Goal: Information Seeking & Learning: Learn about a topic

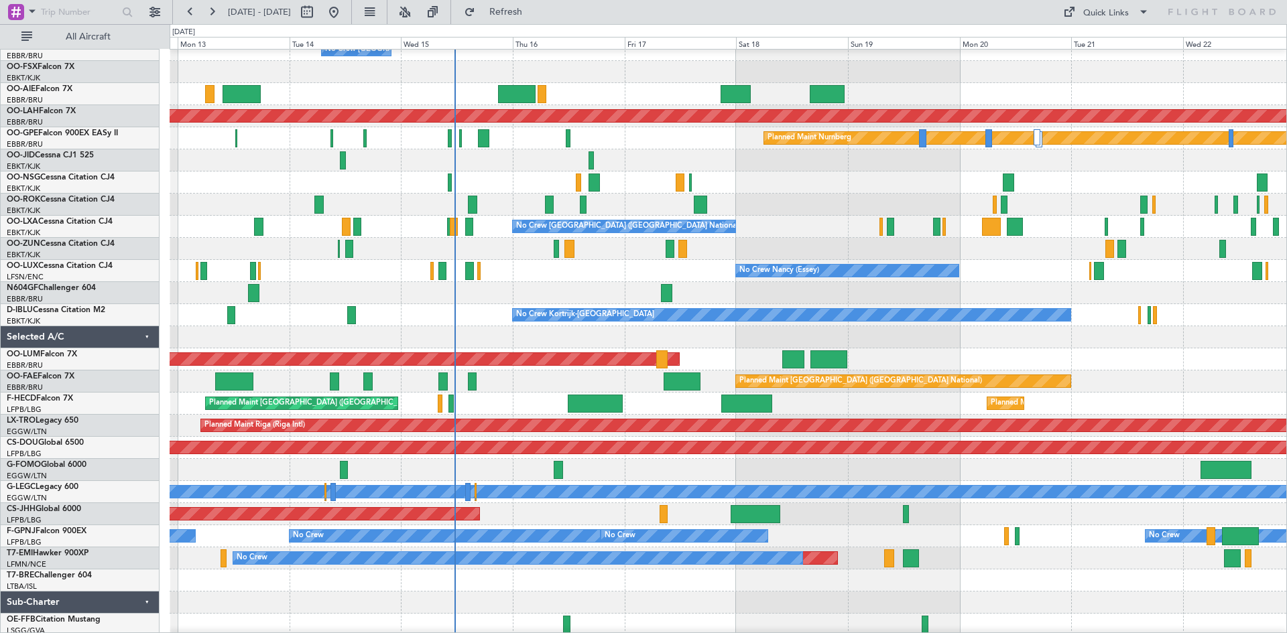
scroll to position [103, 0]
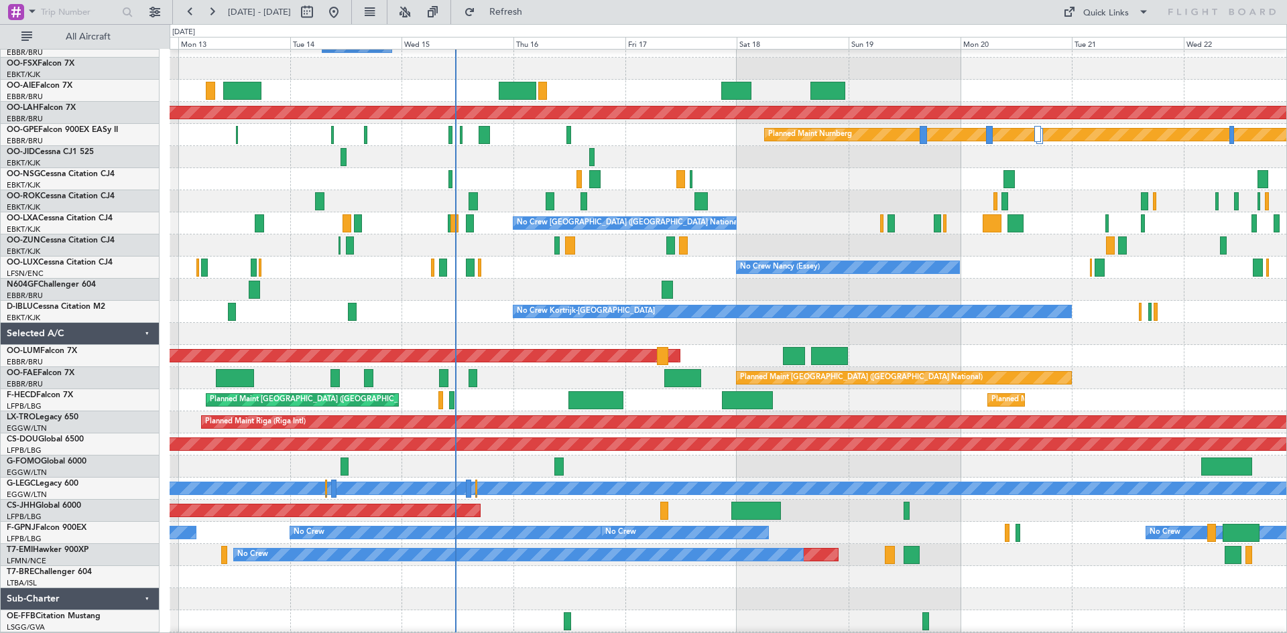
click at [747, 365] on div "AOG Maint [GEOGRAPHIC_DATA]" at bounding box center [728, 356] width 1116 height 22
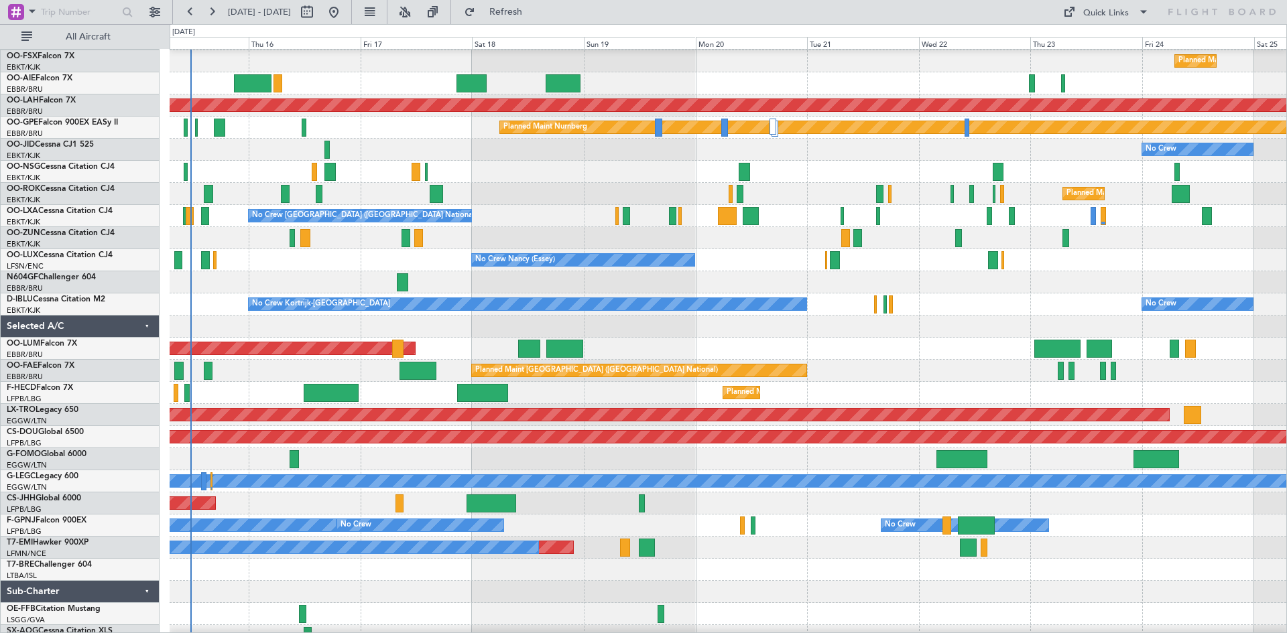
scroll to position [111, 0]
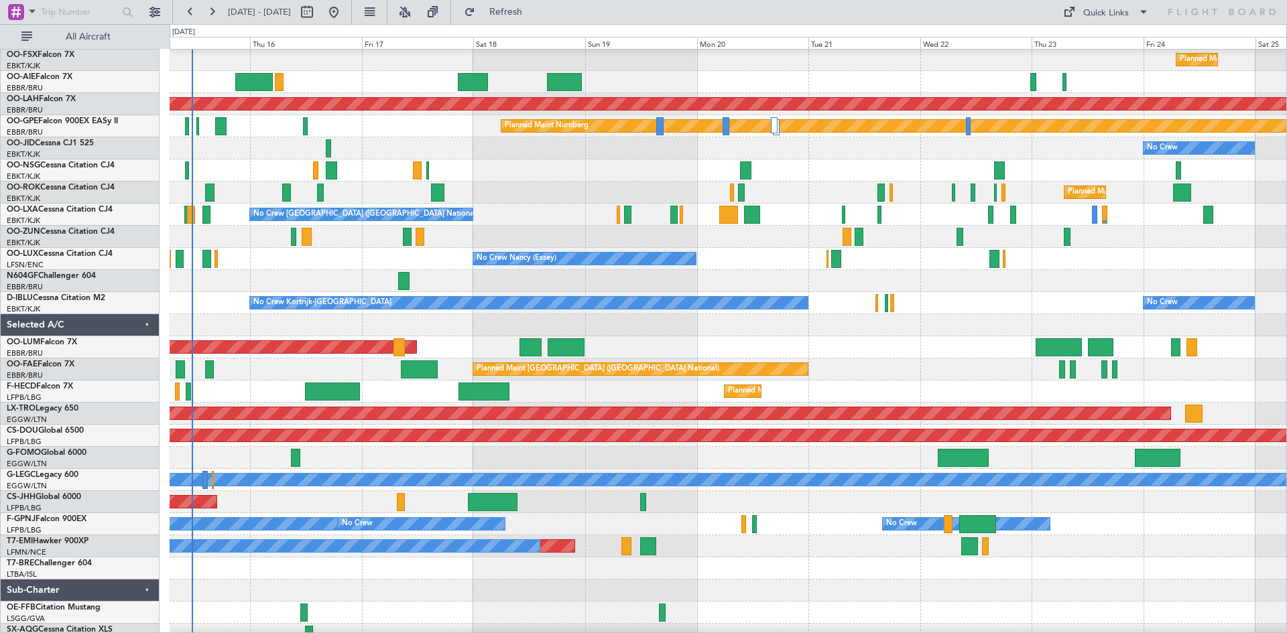
click at [686, 351] on div "AOG Maint [GEOGRAPHIC_DATA] Owner [GEOGRAPHIC_DATA] Planned Maint [GEOGRAPHIC_D…" at bounding box center [728, 347] width 1116 height 22
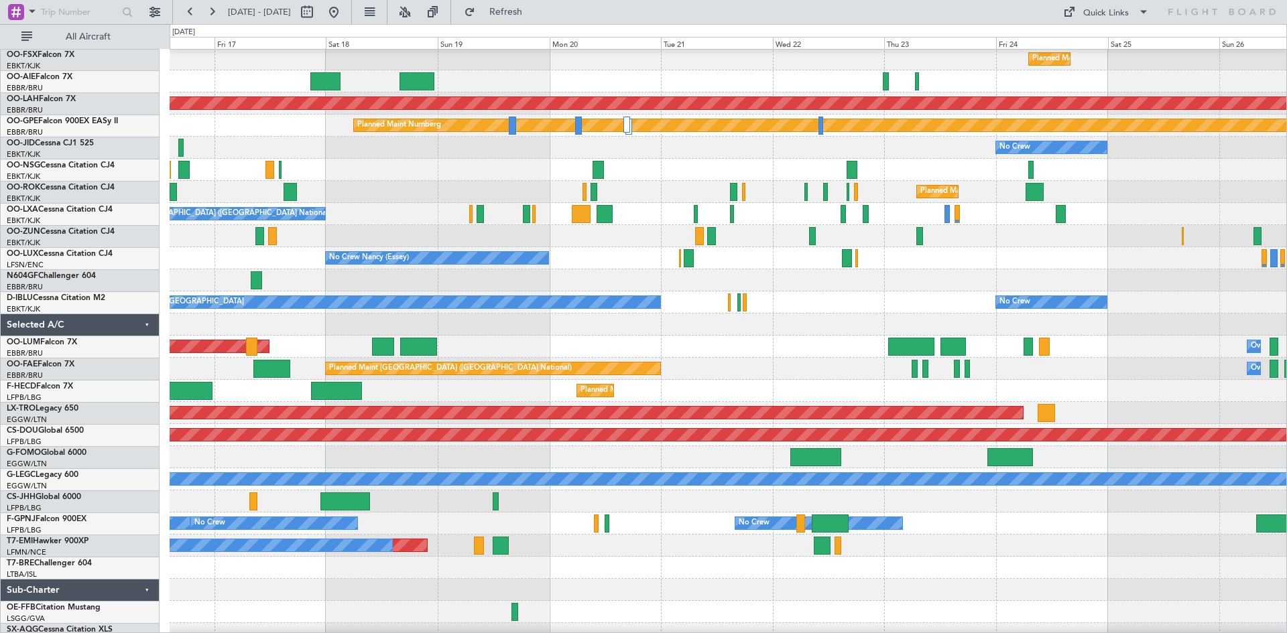
scroll to position [113, 0]
click at [946, 302] on div "No Crew Kortrijk-[GEOGRAPHIC_DATA] No Crew" at bounding box center [728, 303] width 1116 height 22
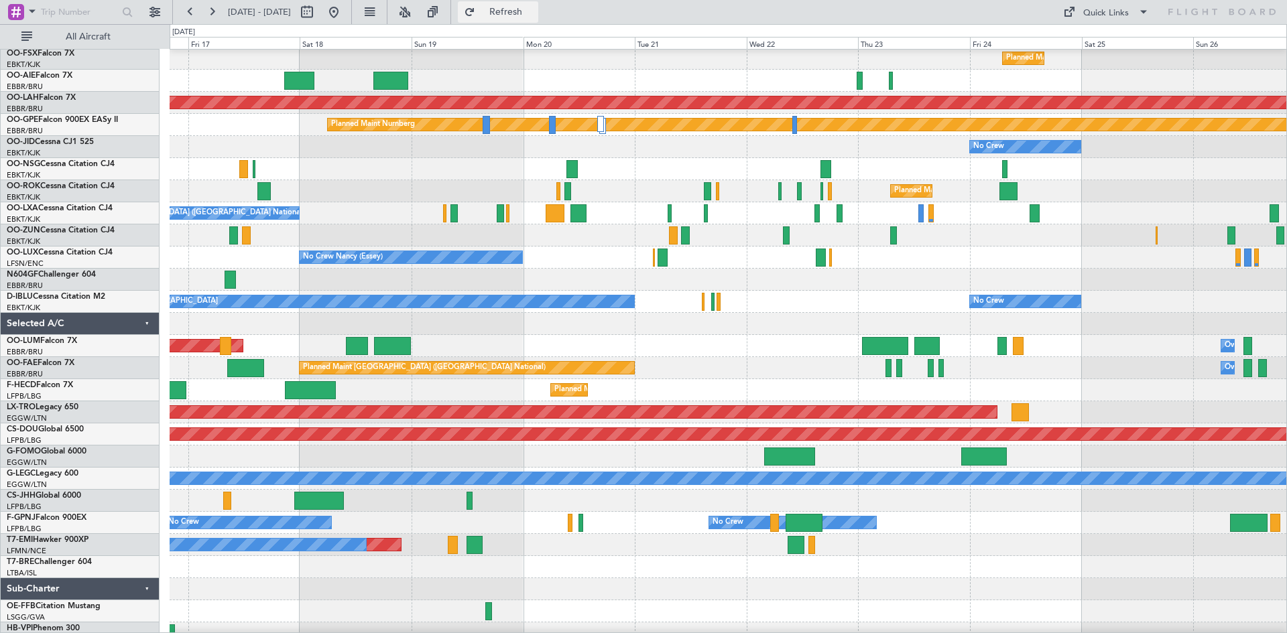
click at [538, 18] on button "Refresh" at bounding box center [498, 11] width 80 height 21
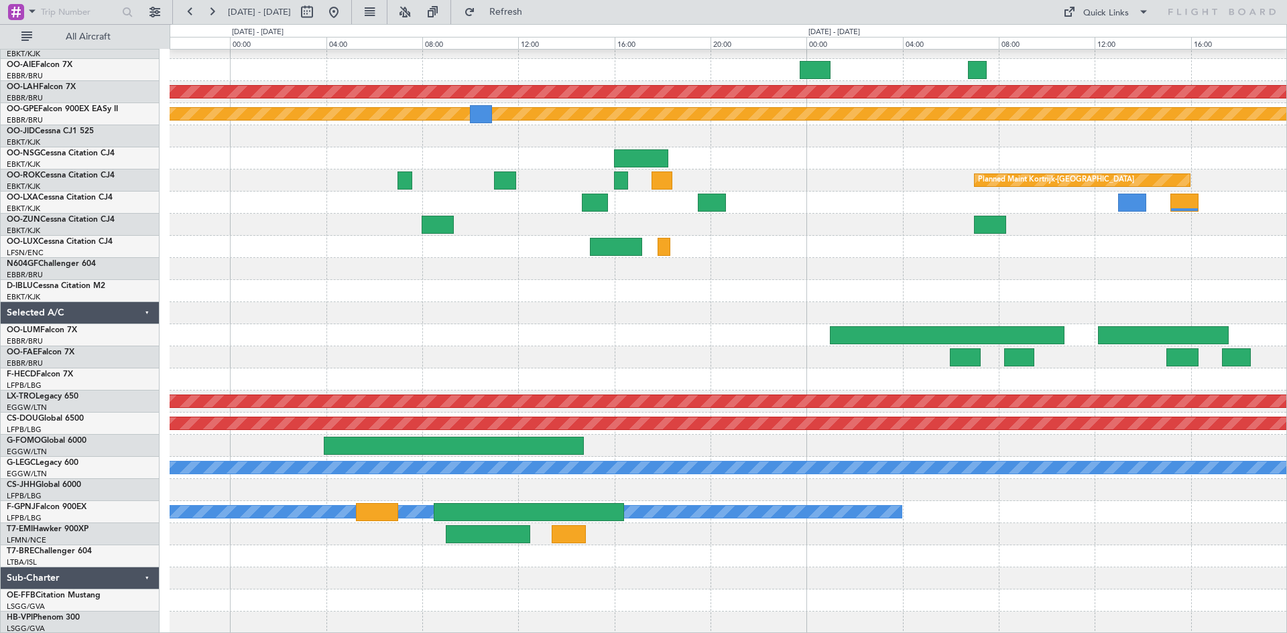
scroll to position [57, 0]
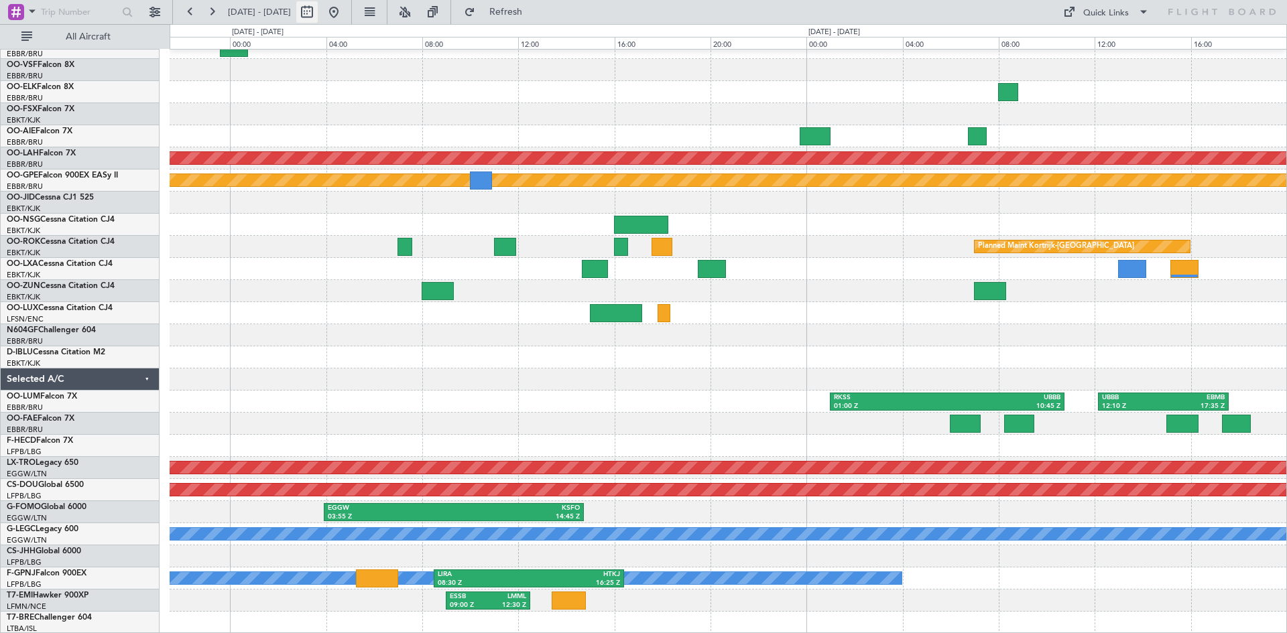
click at [318, 19] on button at bounding box center [306, 11] width 21 height 21
select select "10"
select select "2025"
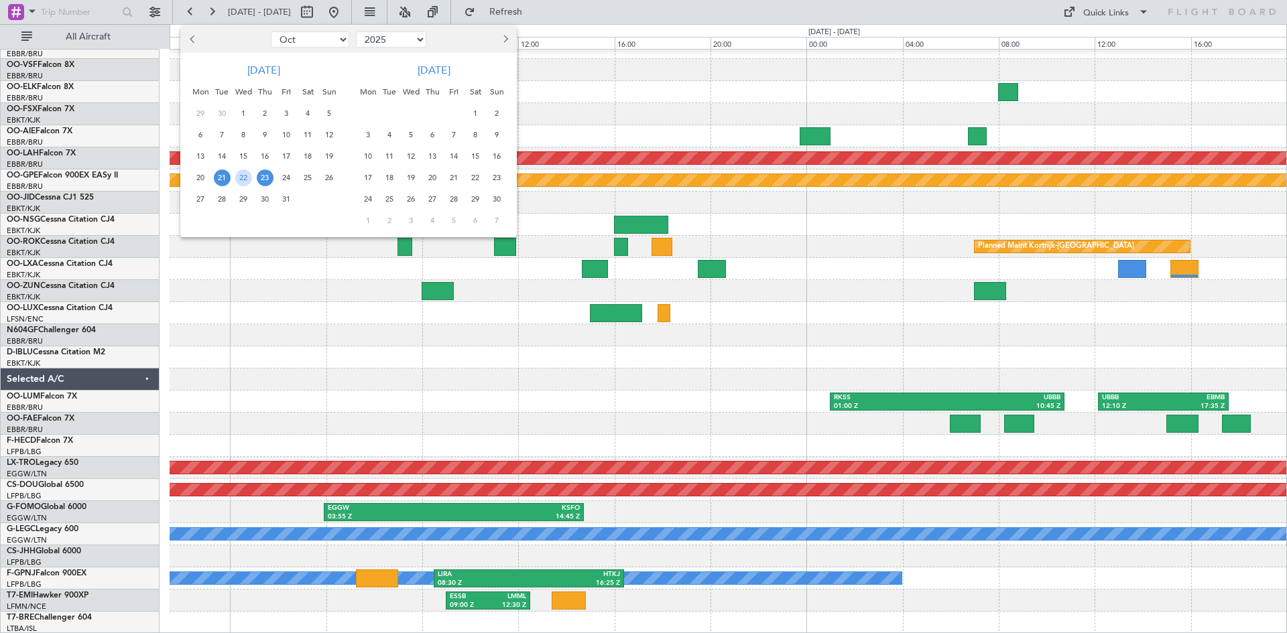
click at [380, 10] on div at bounding box center [643, 316] width 1287 height 633
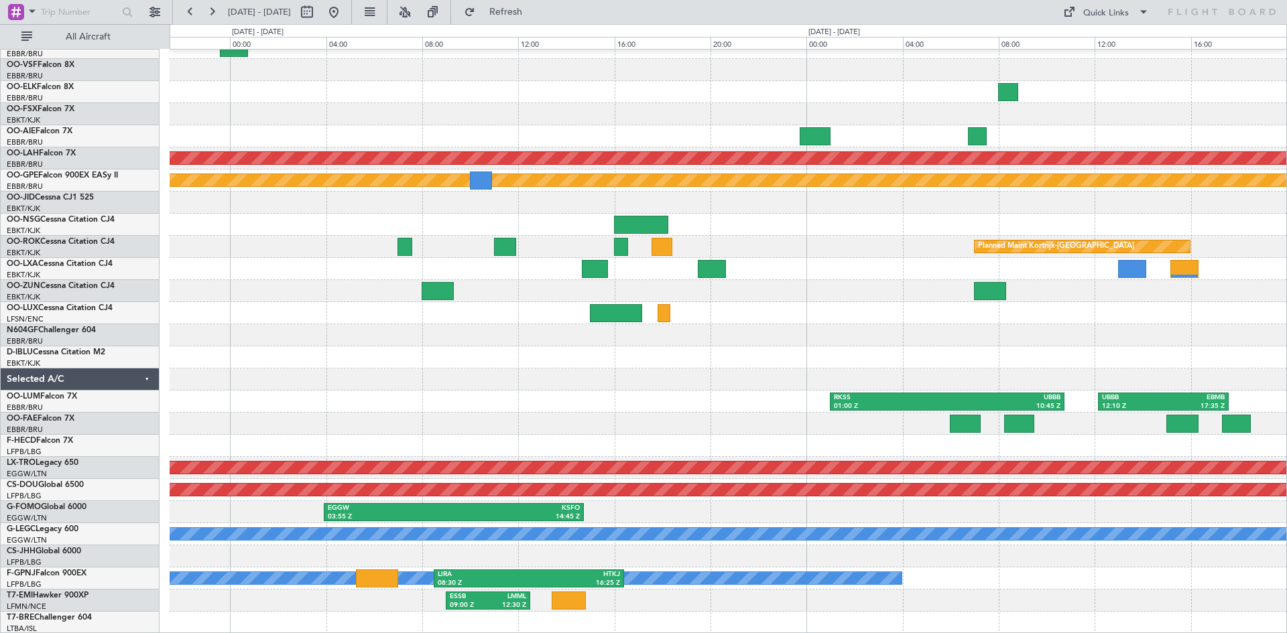
click at [344, 10] on button at bounding box center [333, 11] width 21 height 21
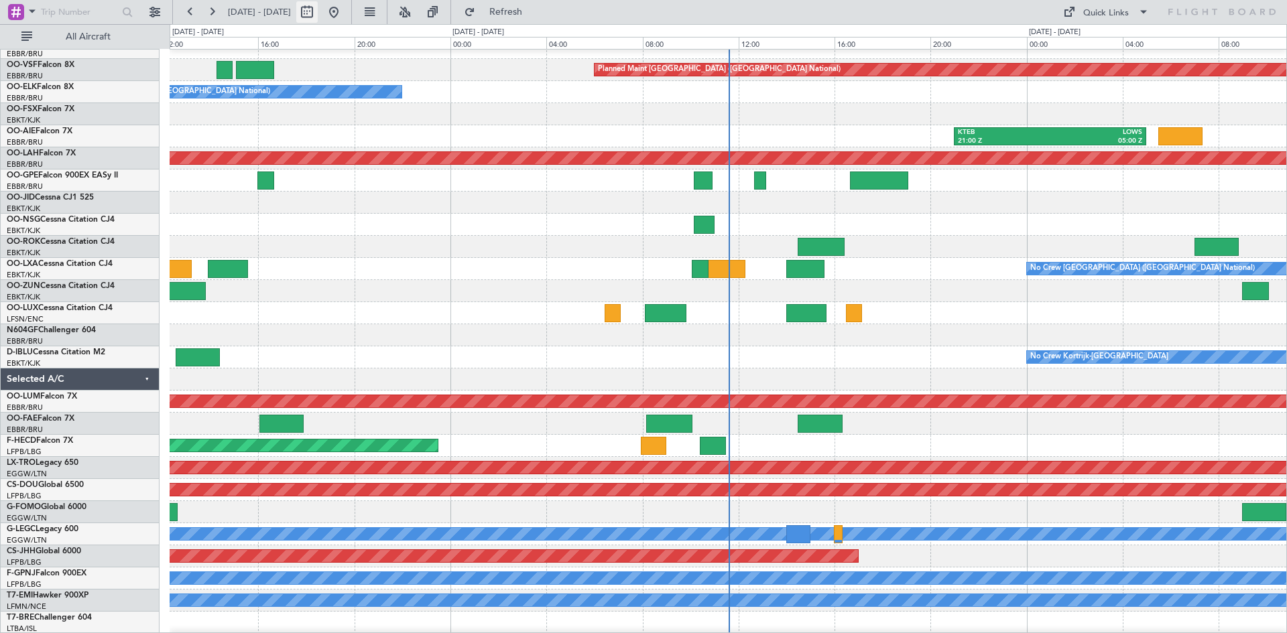
click at [318, 10] on button at bounding box center [306, 11] width 21 height 21
select select "10"
select select "2025"
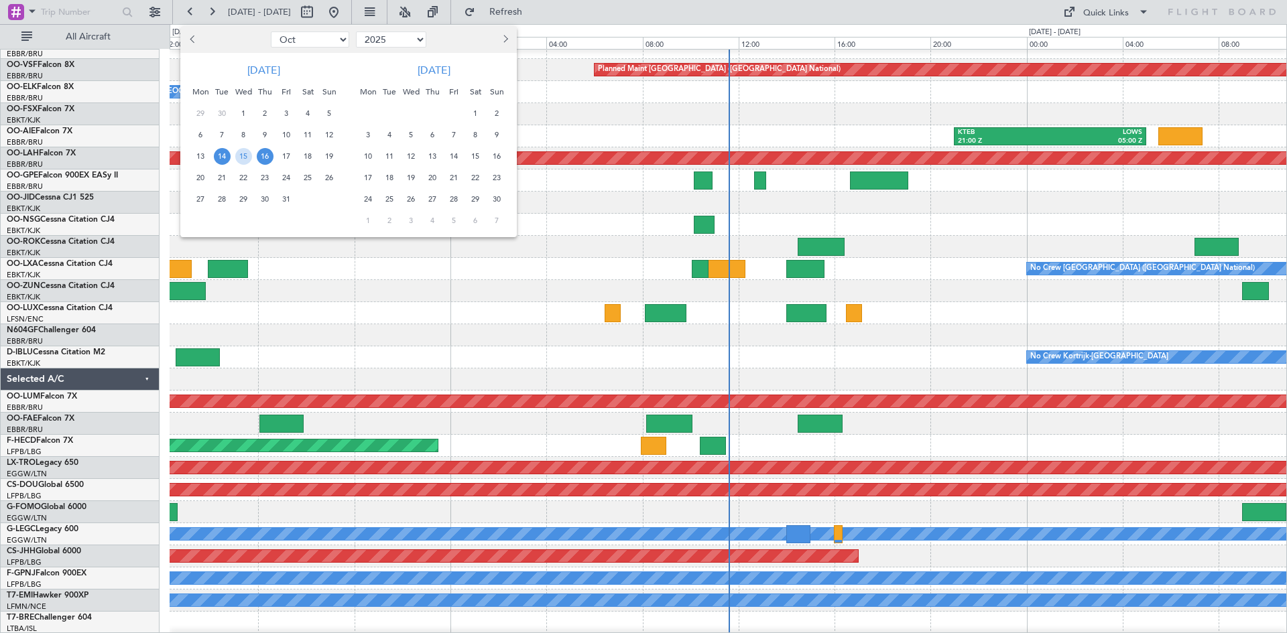
click at [220, 153] on span "14" at bounding box center [222, 156] width 17 height 17
click at [223, 196] on span "28" at bounding box center [222, 199] width 17 height 17
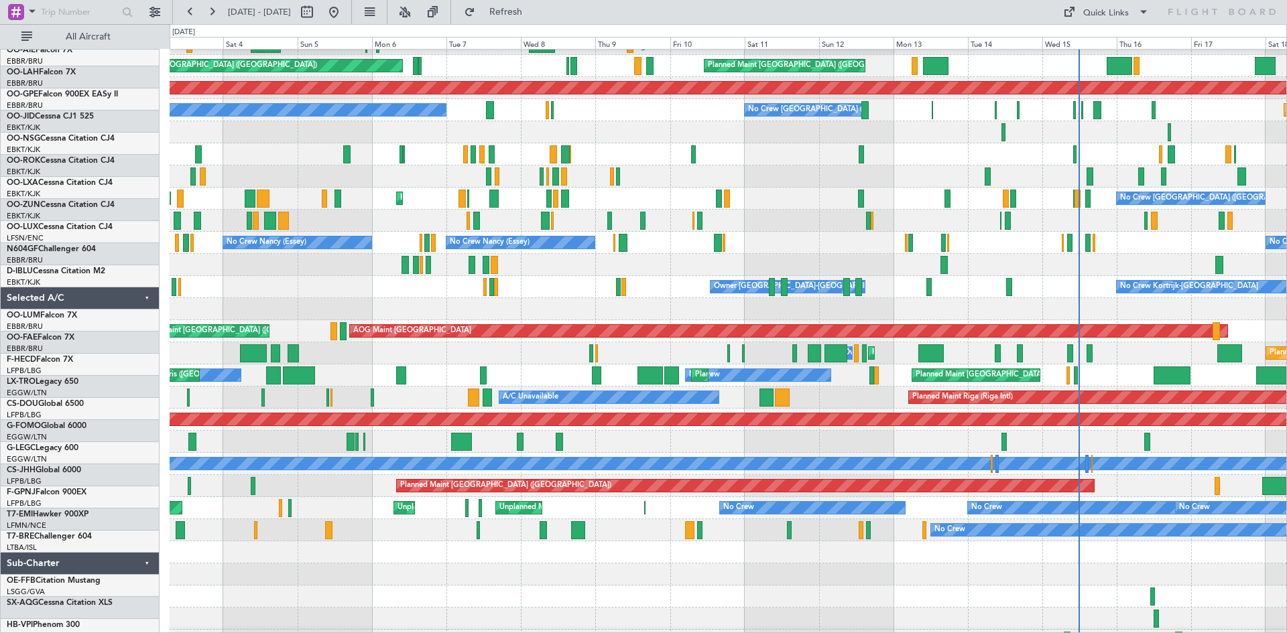
scroll to position [127, 0]
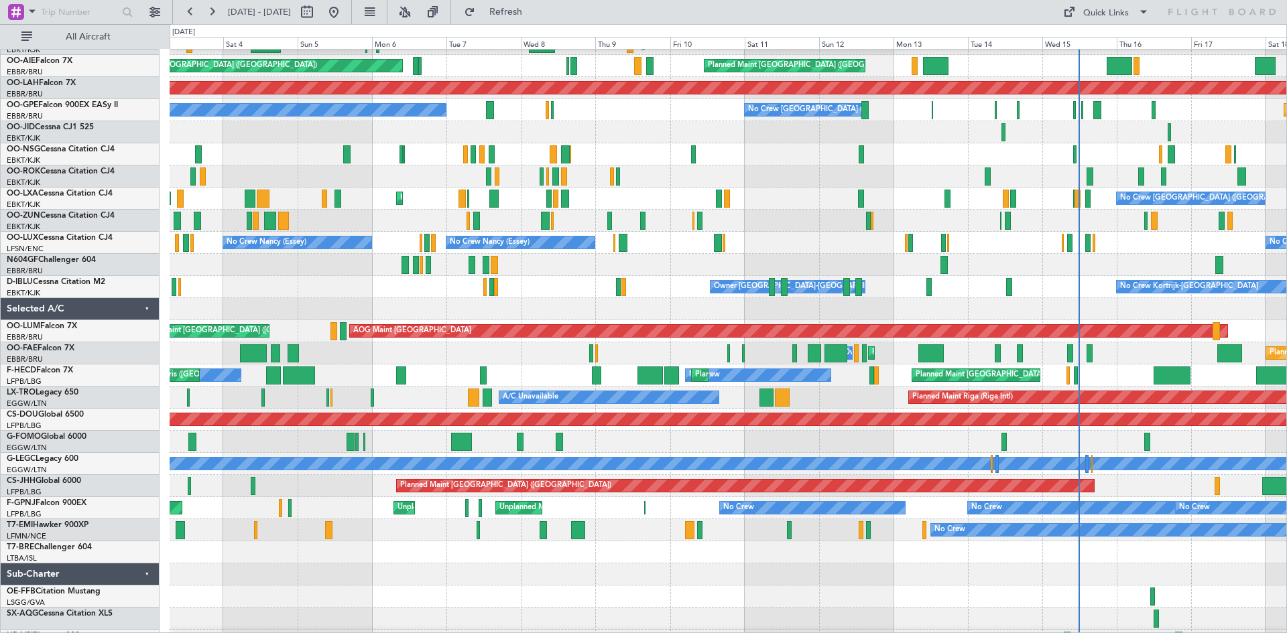
click at [1023, 257] on div at bounding box center [728, 265] width 1116 height 22
click at [344, 6] on button at bounding box center [333, 11] width 21 height 21
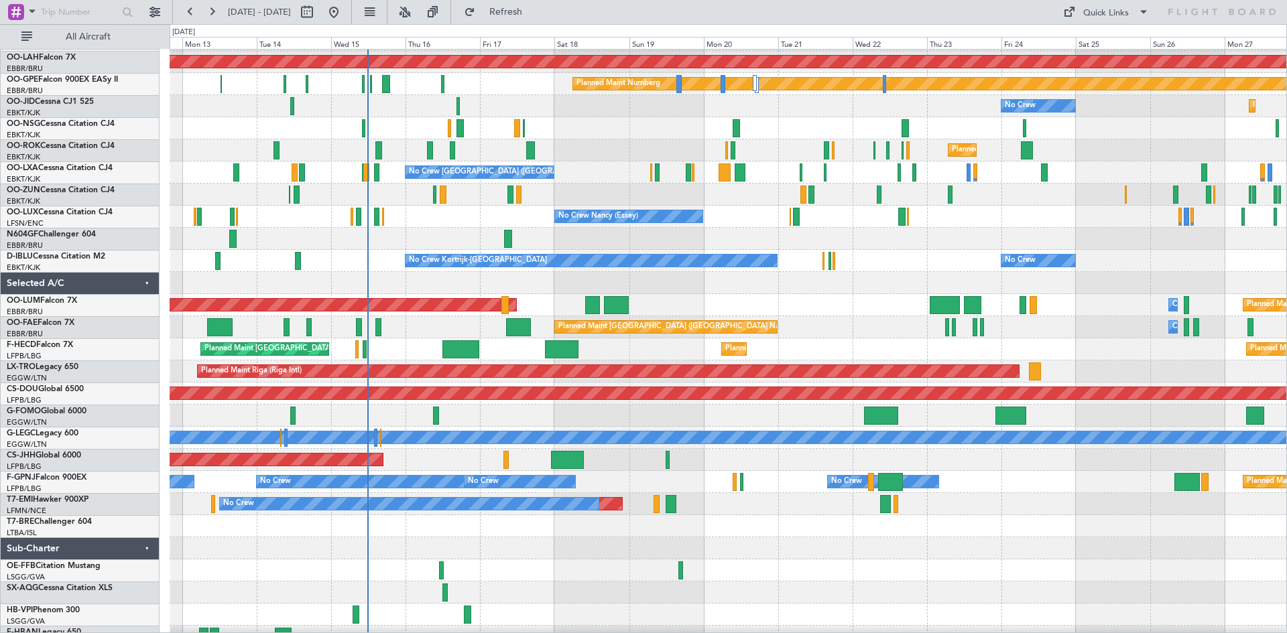
scroll to position [154, 0]
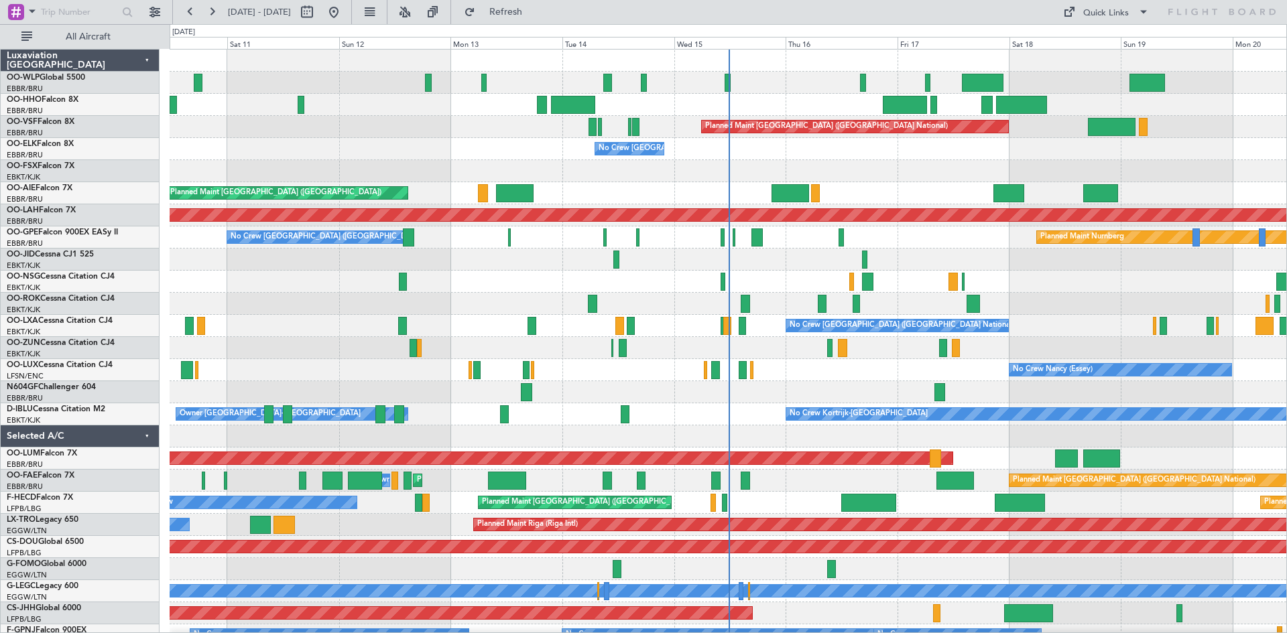
click at [803, 633] on div "Planned Maint Geneva (Cointrin) Planned Maint Brussels (Brussels National) No C…" at bounding box center [643, 328] width 1287 height 609
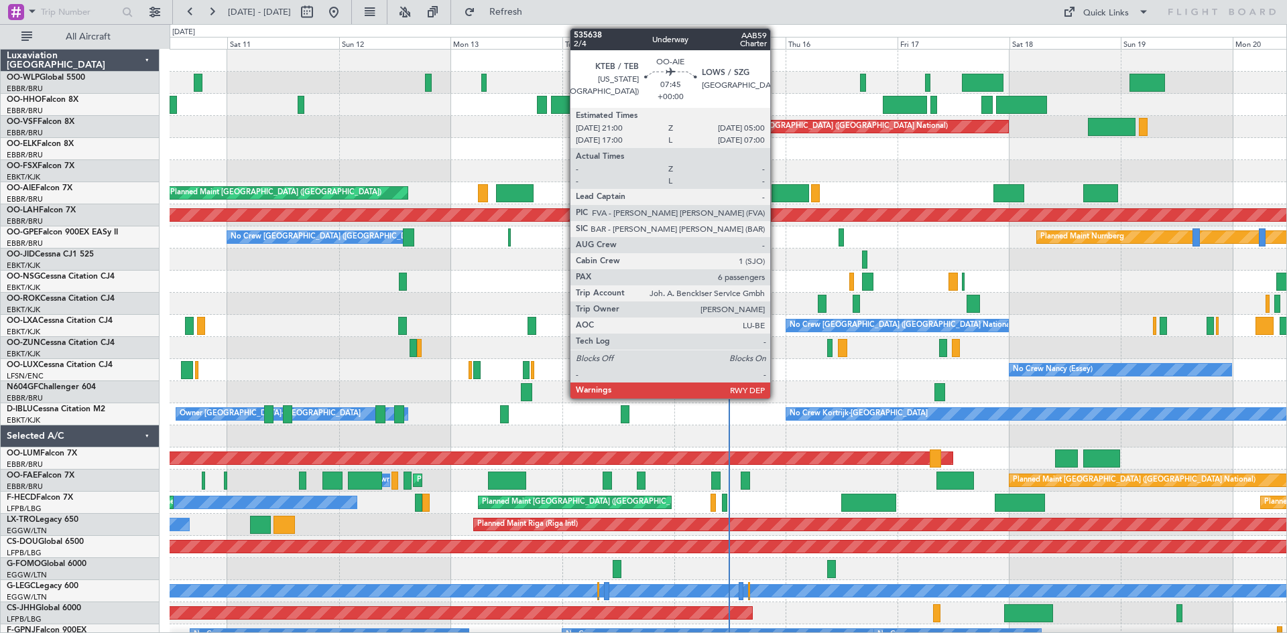
click at [776, 196] on div at bounding box center [790, 193] width 38 height 18
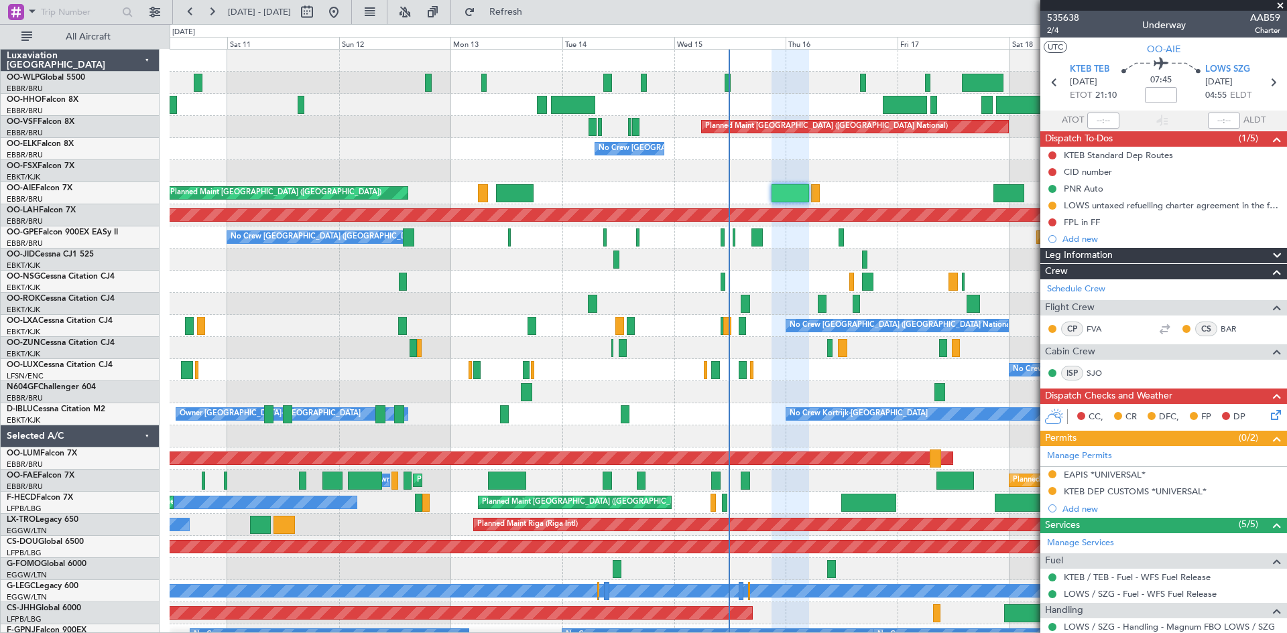
click at [1277, 4] on span at bounding box center [1279, 6] width 13 height 12
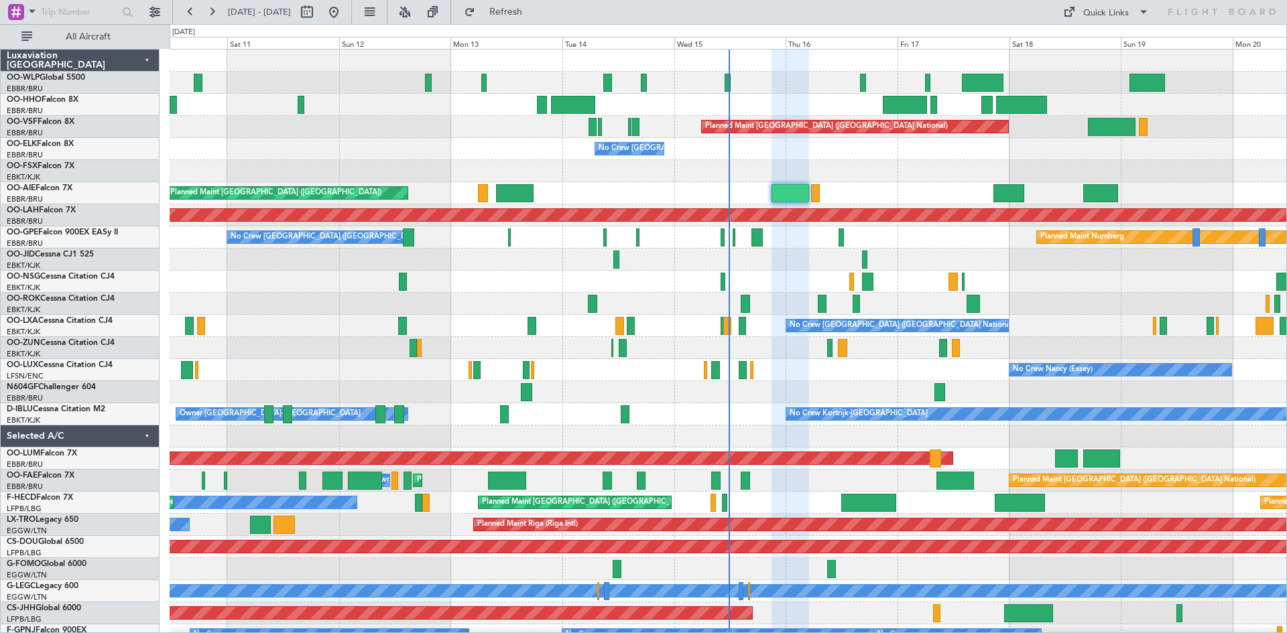
type input "0"
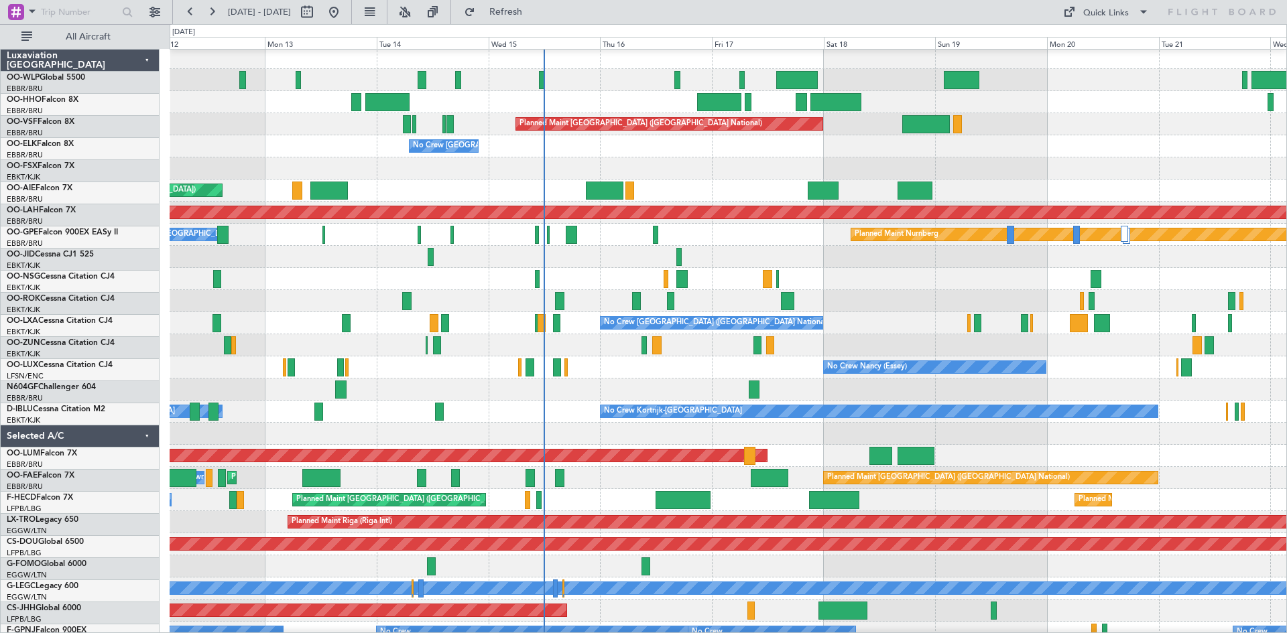
scroll to position [3, 0]
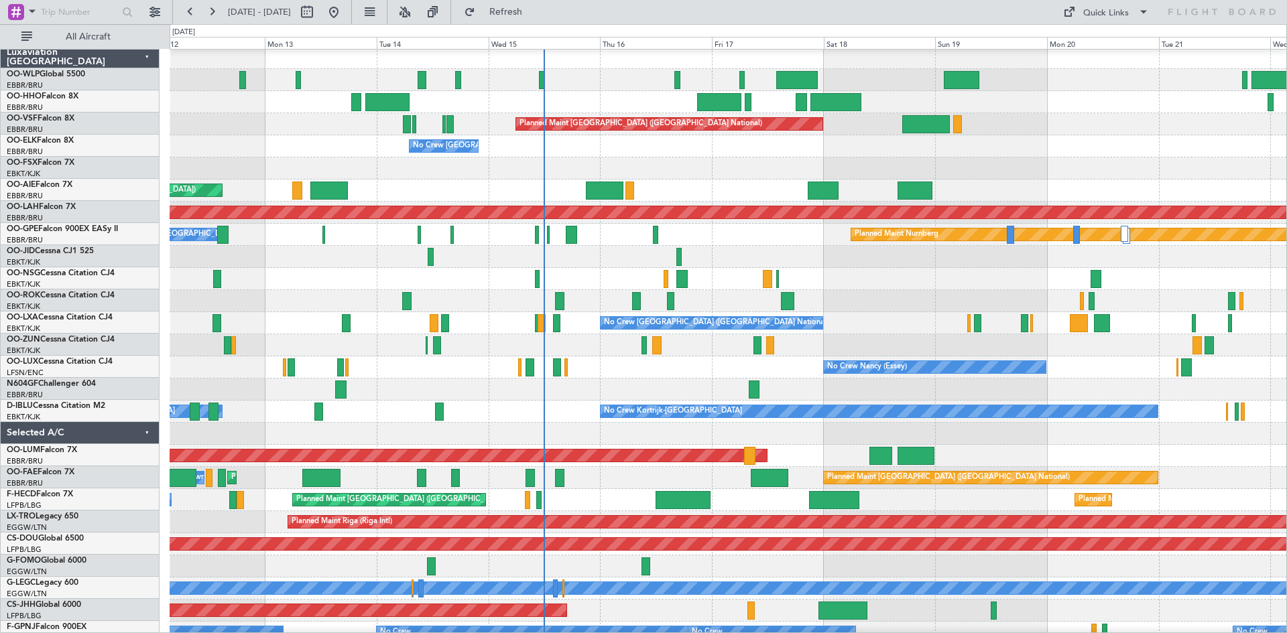
click at [790, 335] on div at bounding box center [728, 345] width 1116 height 22
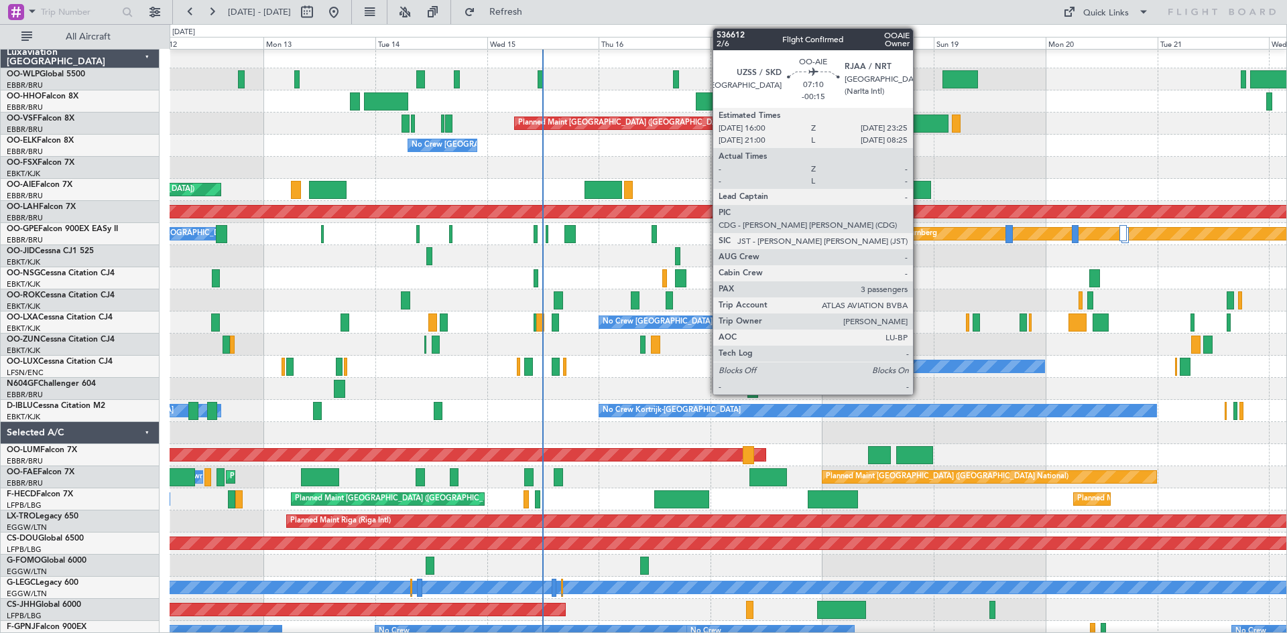
click at [919, 191] on div at bounding box center [913, 190] width 35 height 18
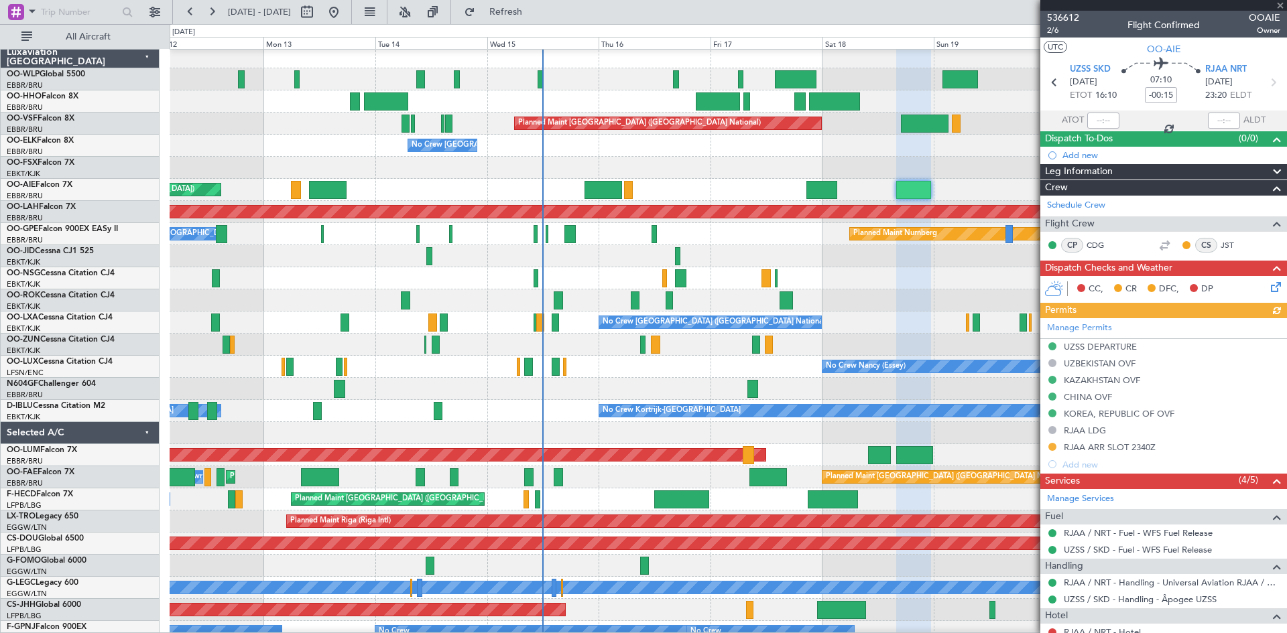
scroll to position [149, 0]
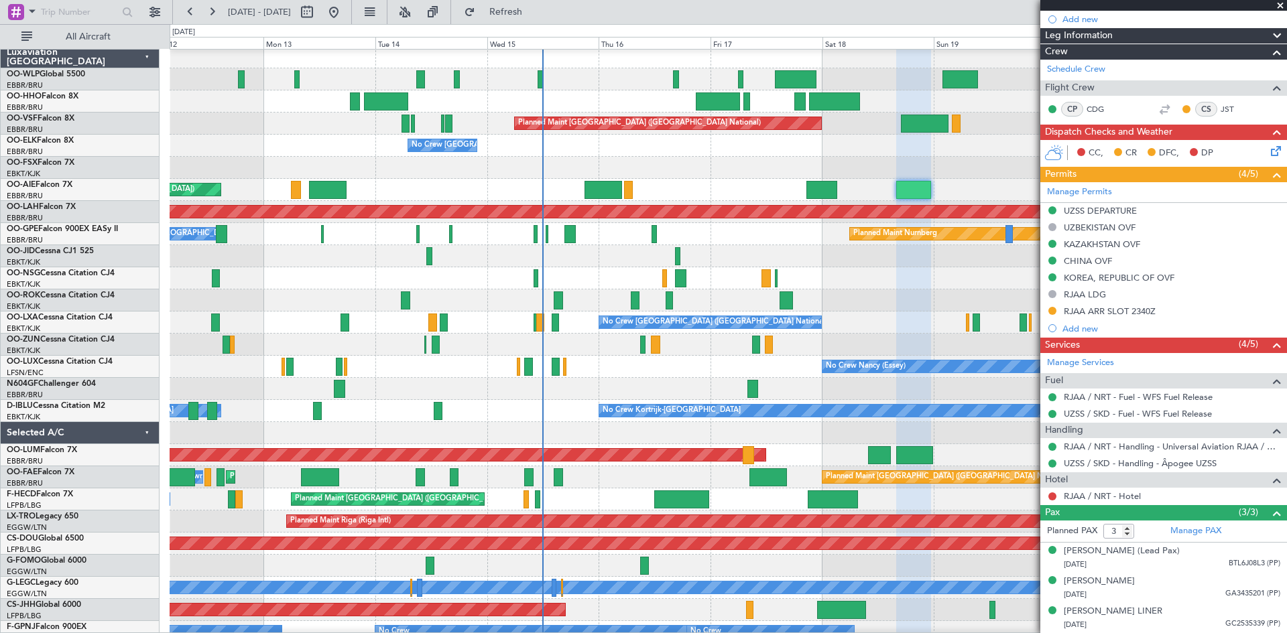
click at [1284, 3] on span at bounding box center [1279, 6] width 13 height 12
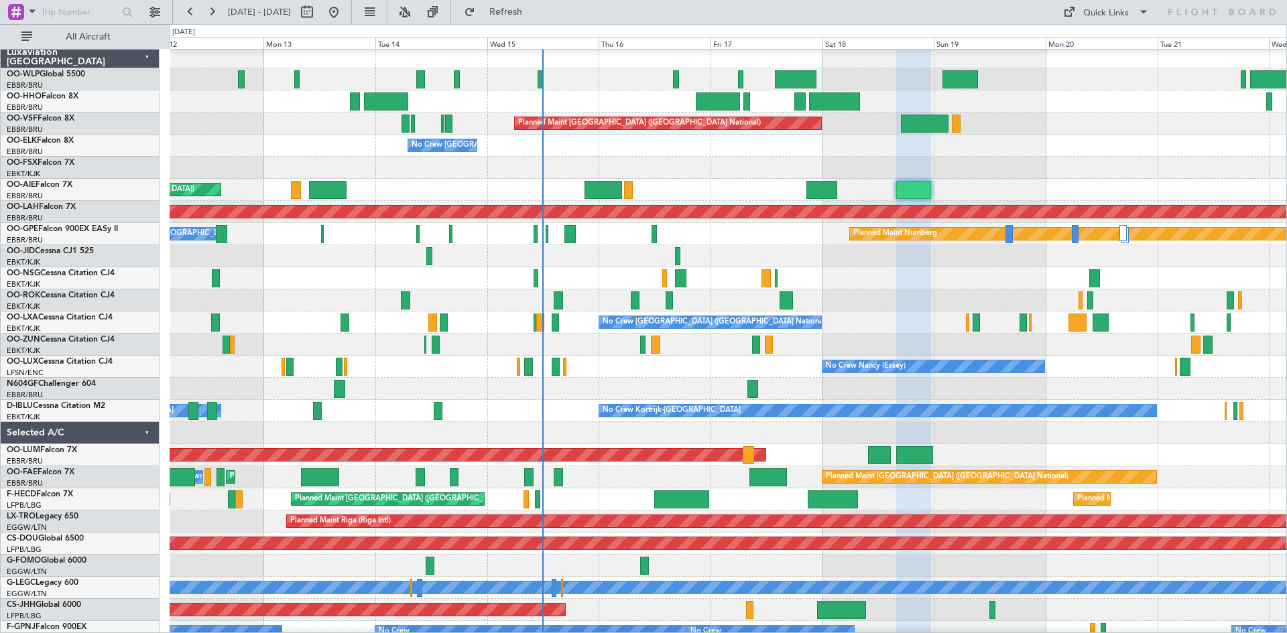
type input "0"
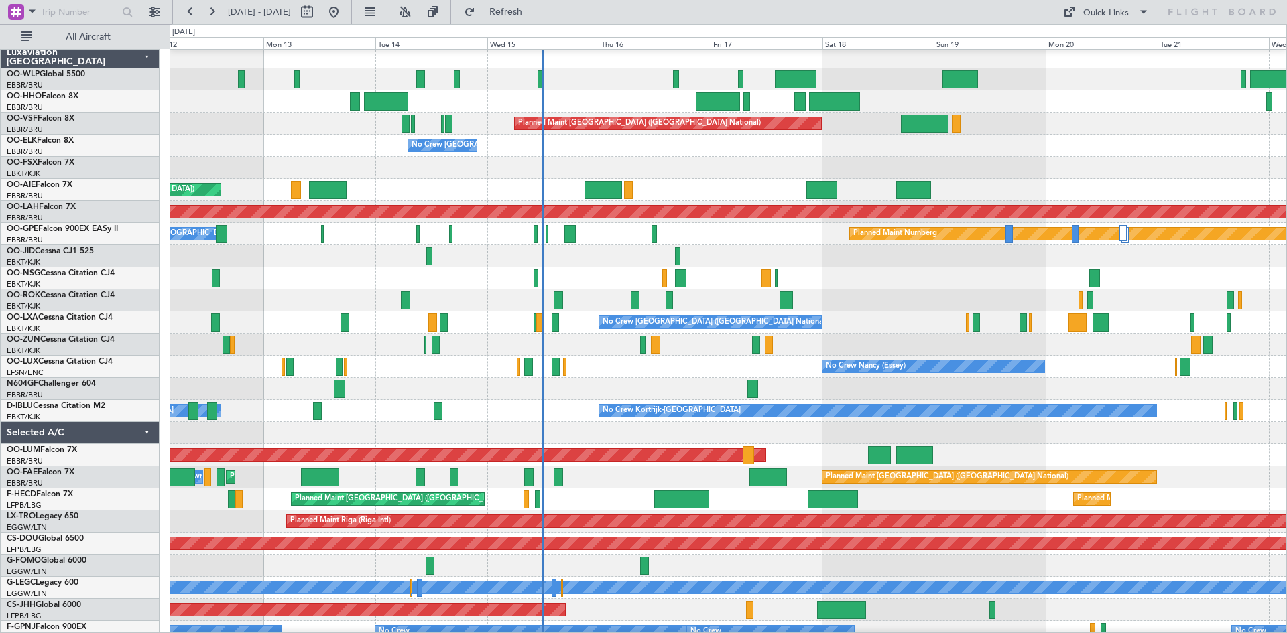
scroll to position [0, 0]
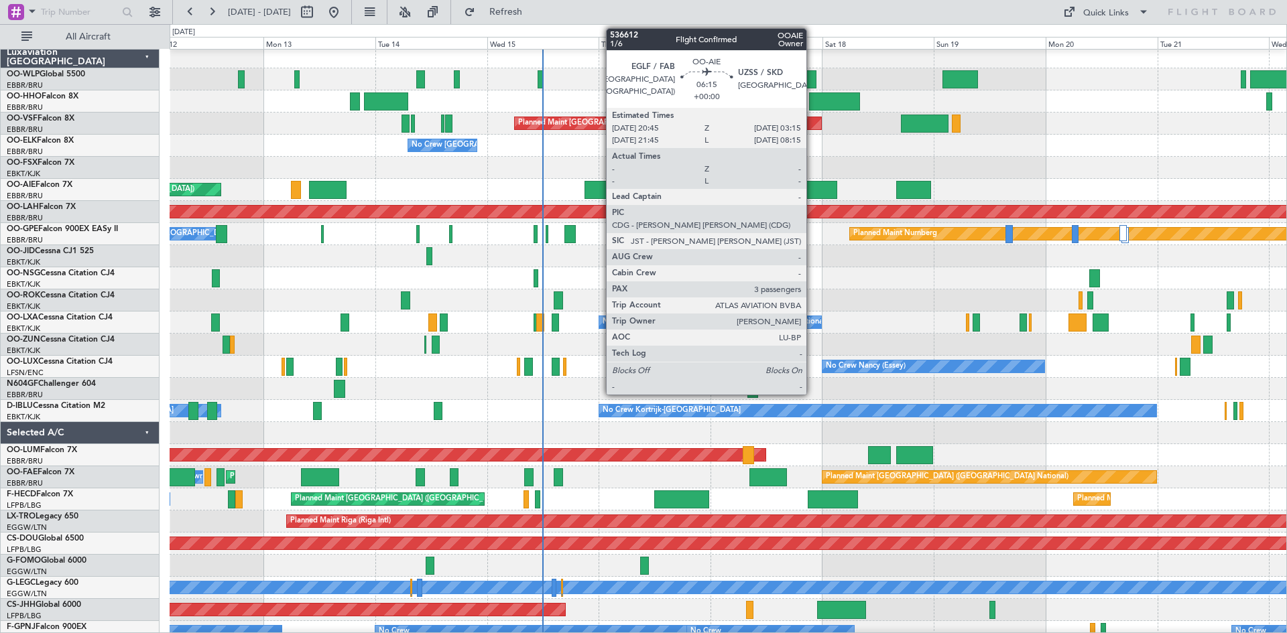
click at [812, 183] on div at bounding box center [821, 190] width 31 height 18
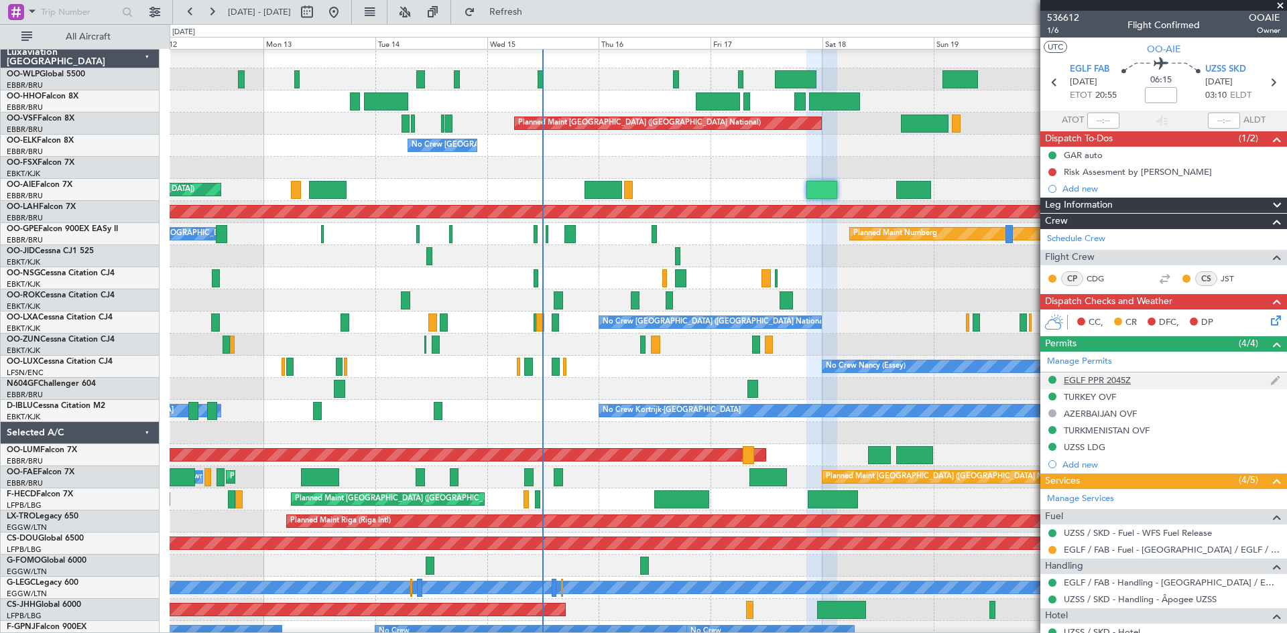
scroll to position [149, 0]
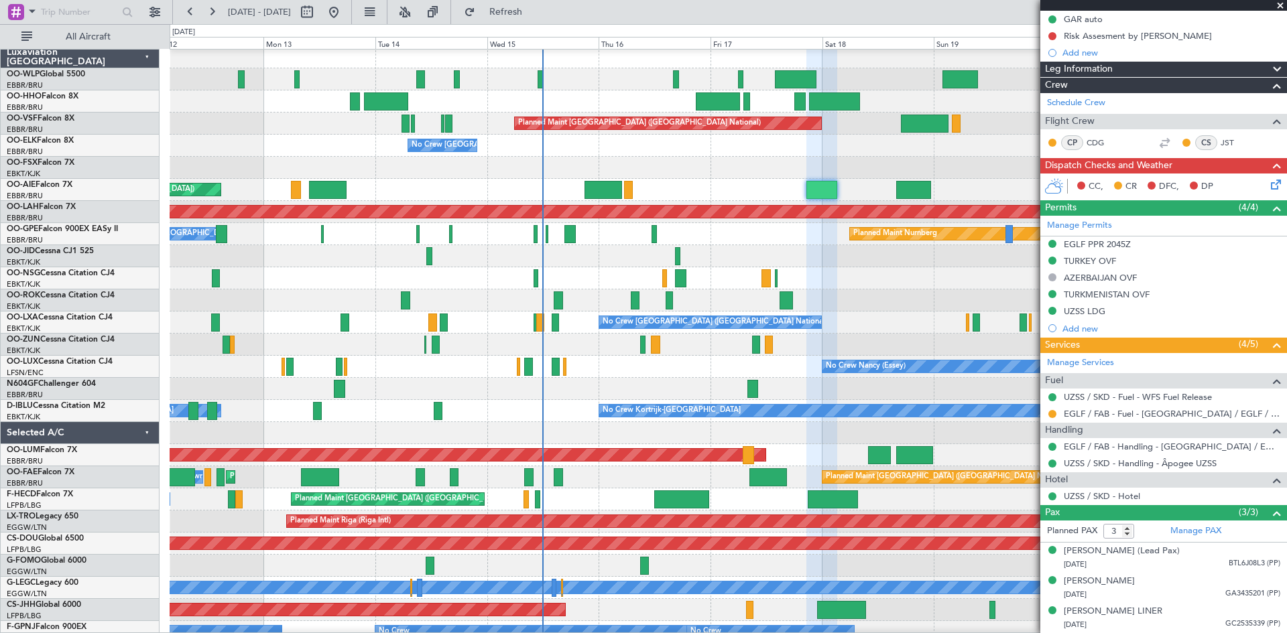
click at [1281, 3] on span at bounding box center [1279, 6] width 13 height 12
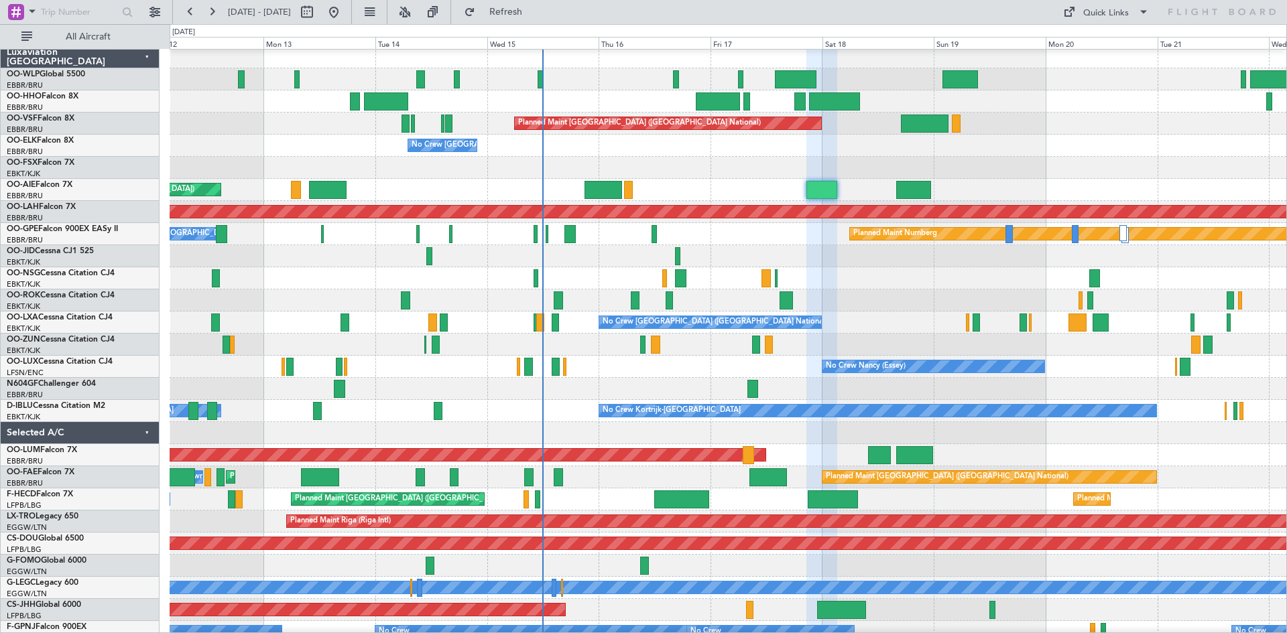
type input "0"
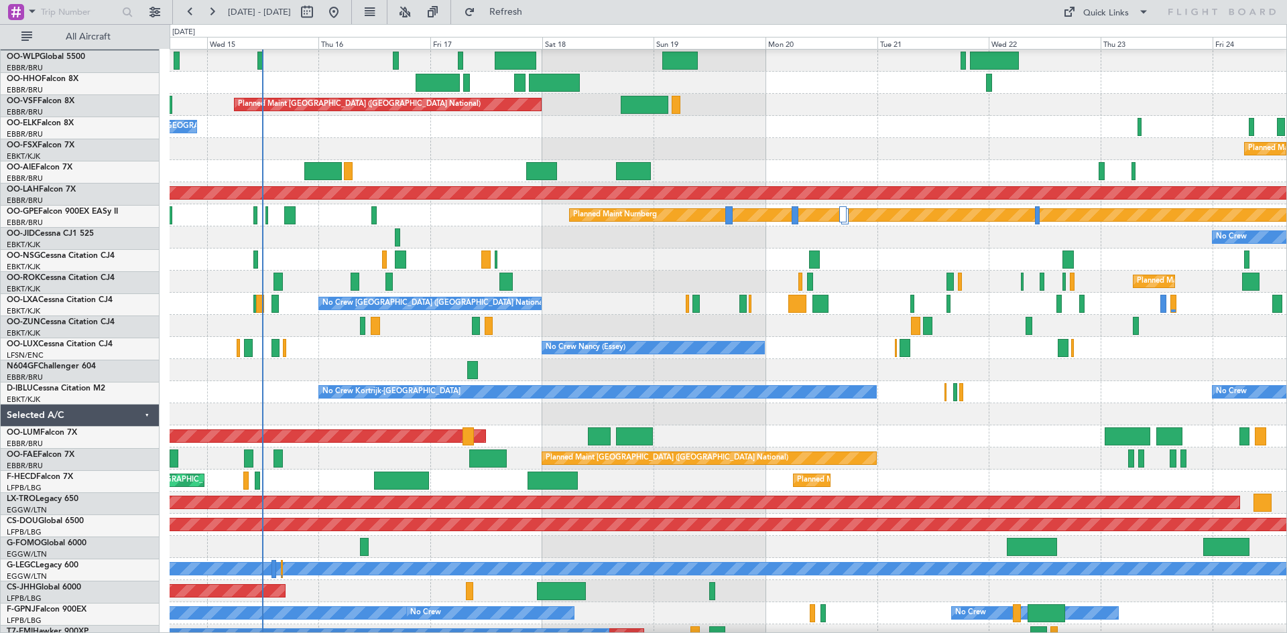
scroll to position [22, 0]
click at [797, 160] on div "Planned Maint [GEOGRAPHIC_DATA] ([GEOGRAPHIC_DATA])" at bounding box center [728, 171] width 1116 height 22
click at [344, 21] on button at bounding box center [333, 11] width 21 height 21
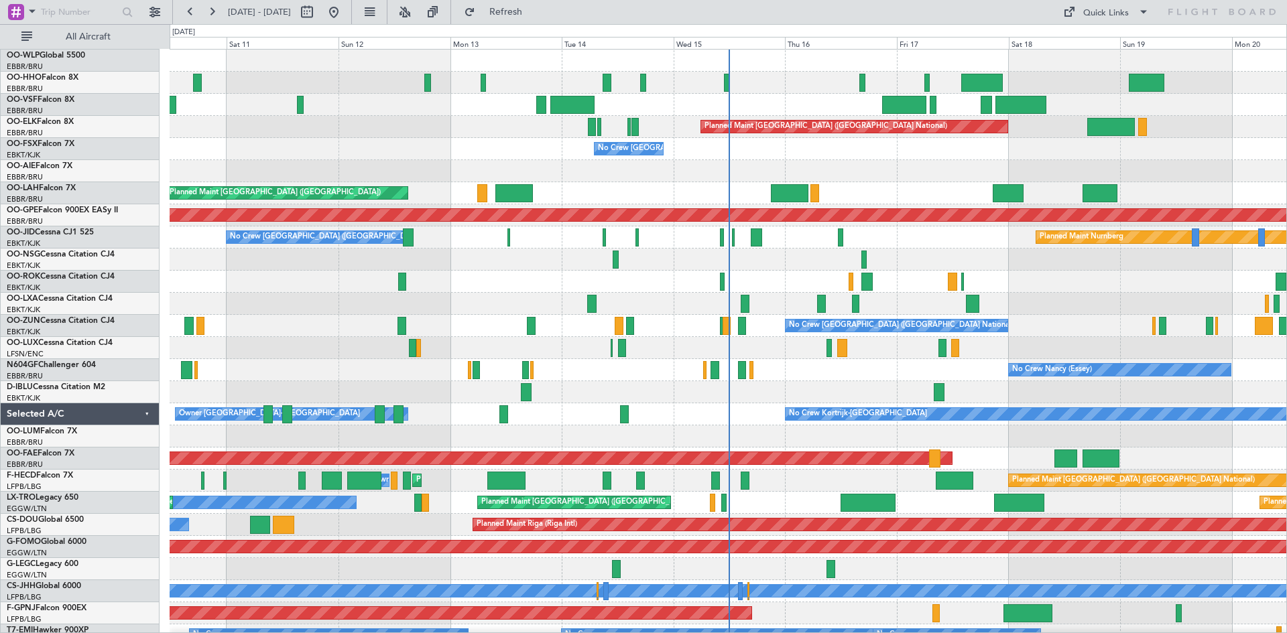
scroll to position [0, 0]
